Goal: Check status: Check status

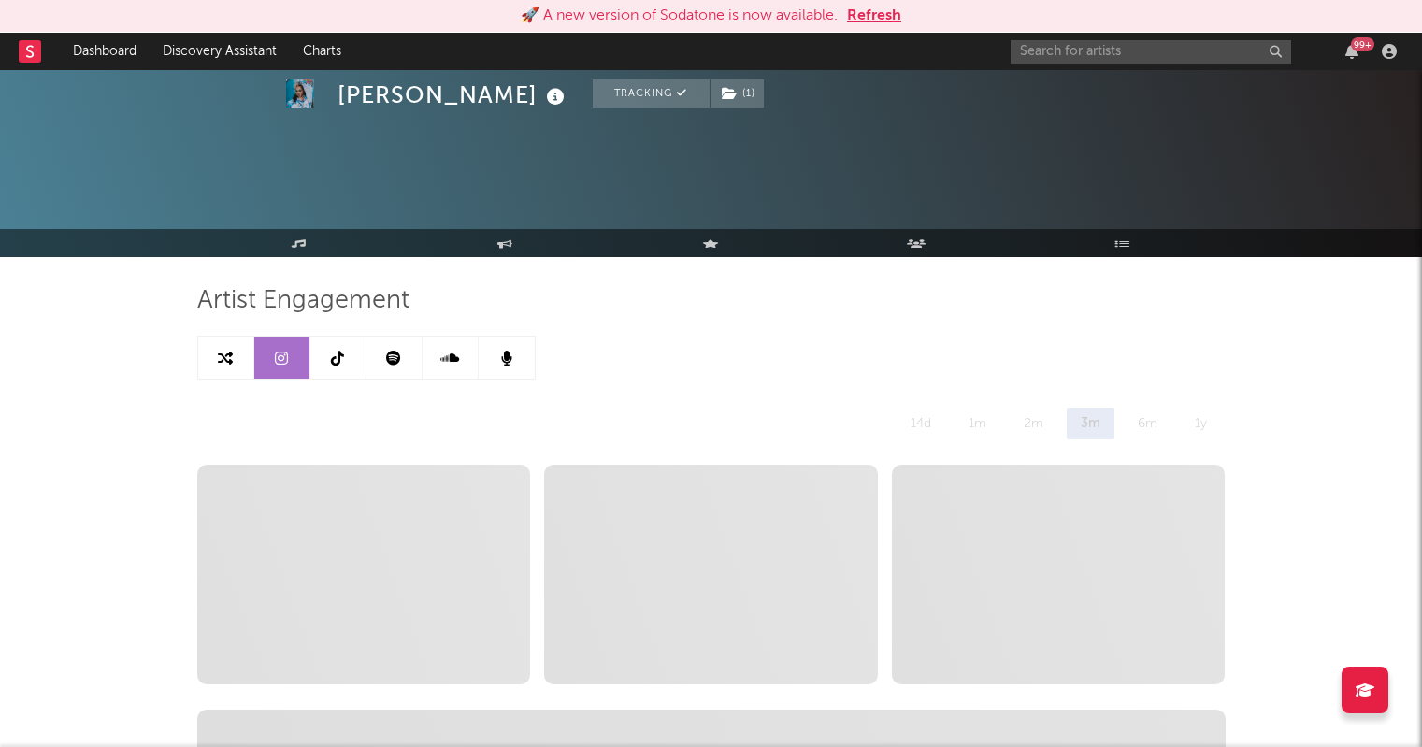
select select "6m"
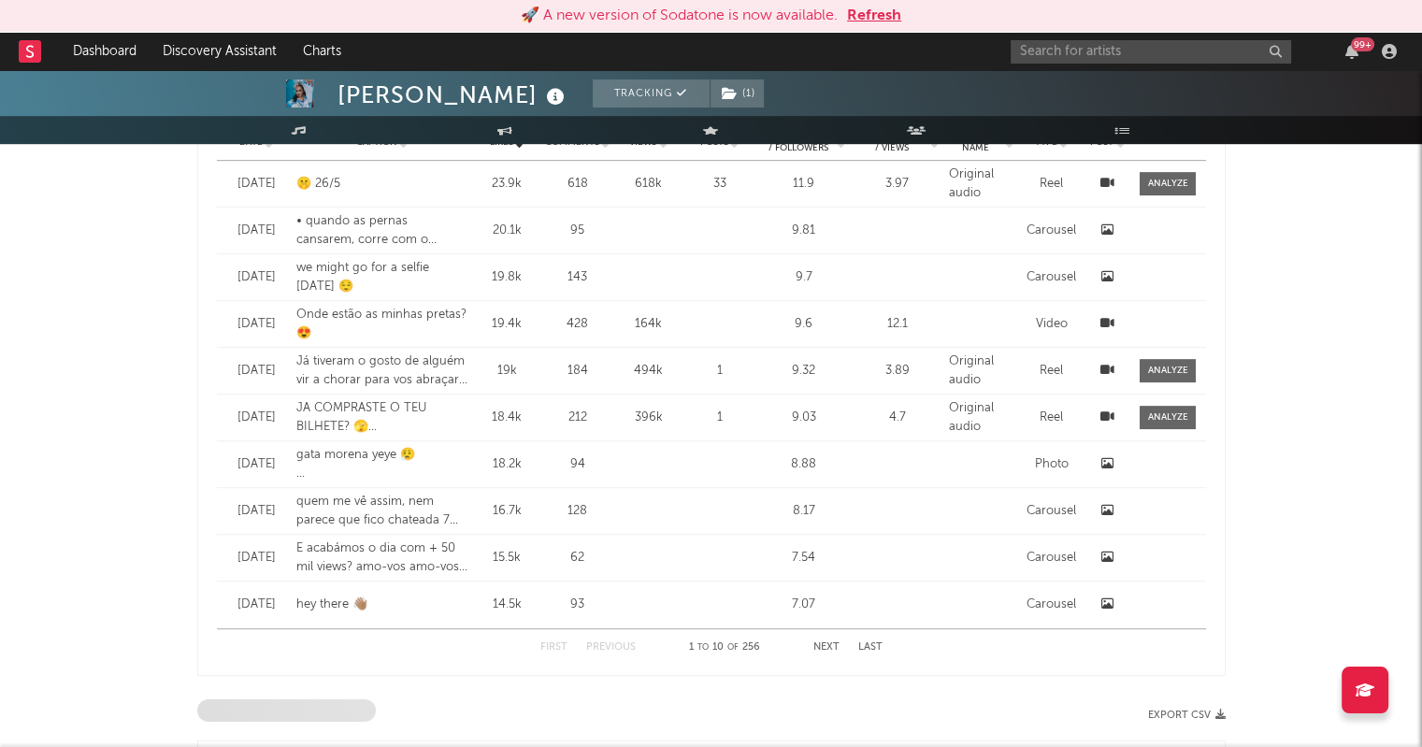
click at [1354, 59] on div "99 +" at bounding box center [1206, 51] width 393 height 37
click at [1353, 59] on div "99 +" at bounding box center [1206, 51] width 393 height 37
click at [1352, 50] on icon "button" at bounding box center [1351, 51] width 13 height 15
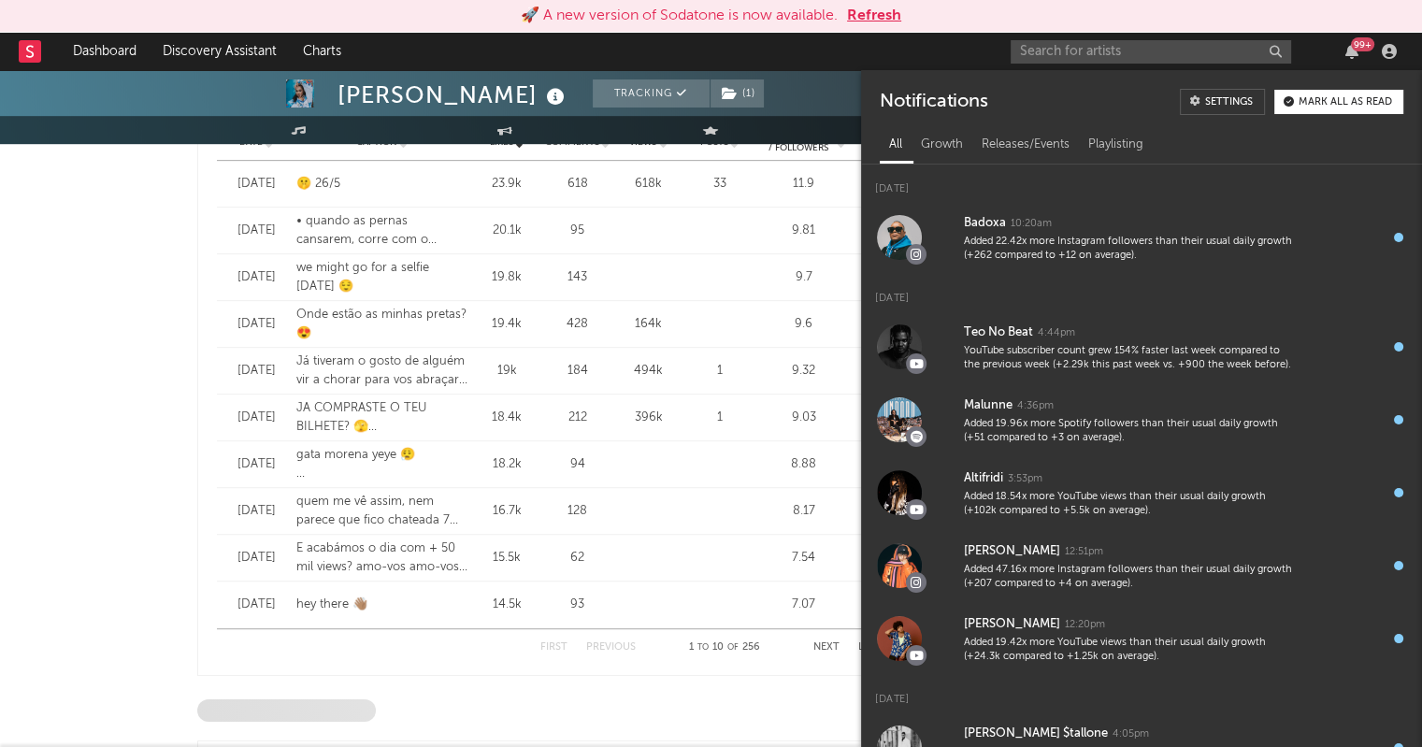
click at [1365, 49] on div "99 +" at bounding box center [1362, 44] width 23 height 14
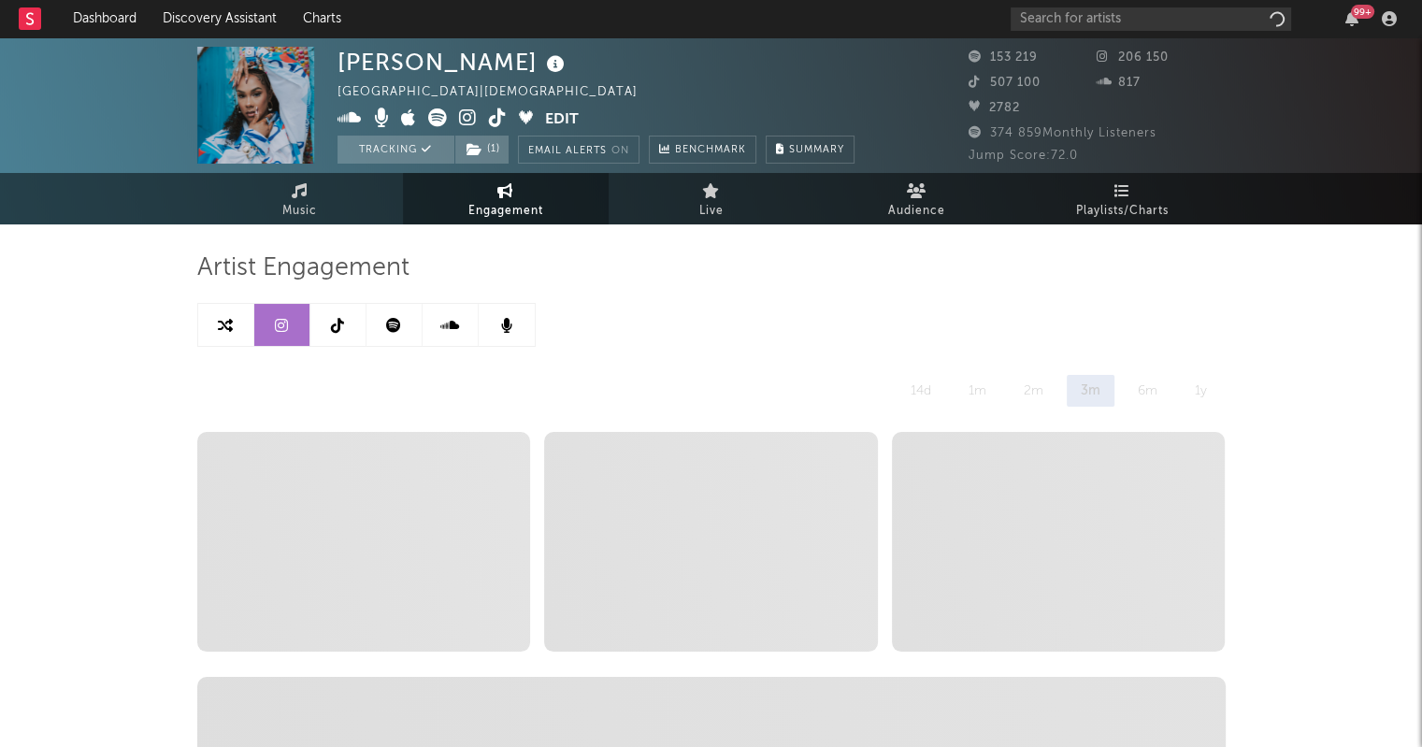
select select "6m"
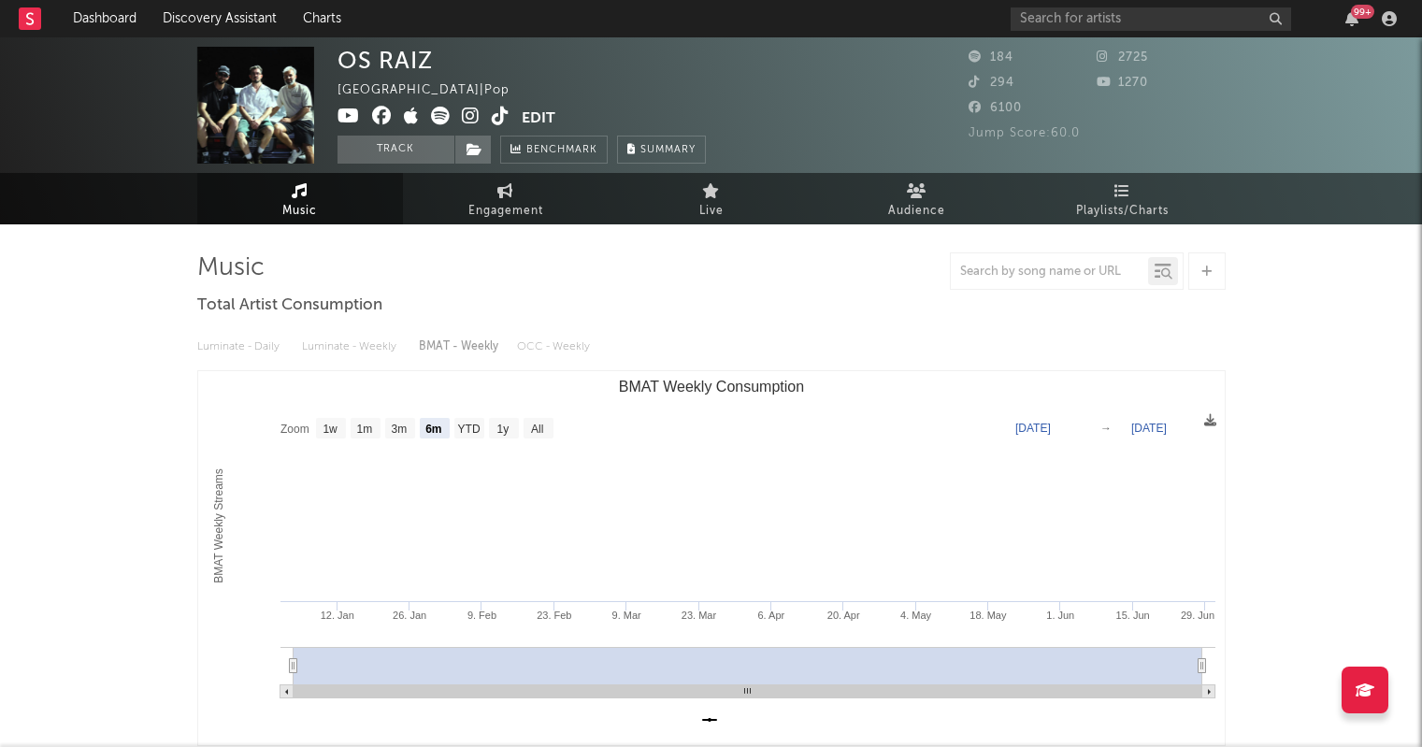
select select "6m"
click at [1350, 23] on icon "button" at bounding box center [1351, 18] width 13 height 15
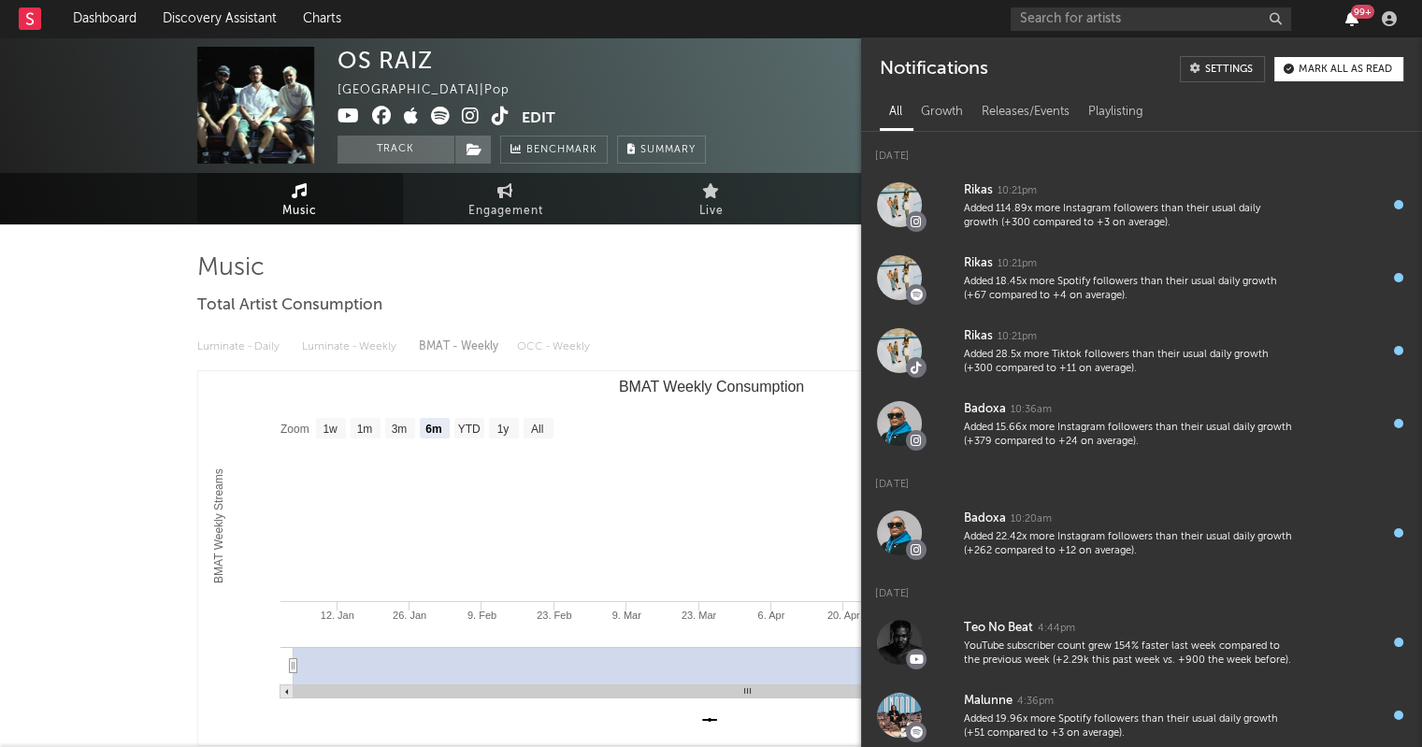
click at [1350, 23] on icon "button" at bounding box center [1351, 18] width 13 height 15
